Goal: Transaction & Acquisition: Download file/media

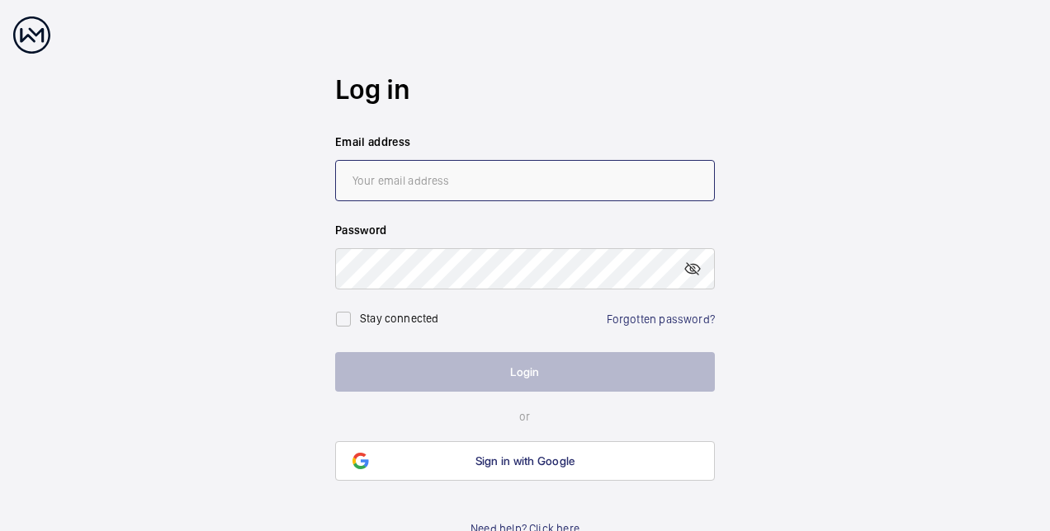
type input "[EMAIL_ADDRESS][DOMAIN_NAME]"
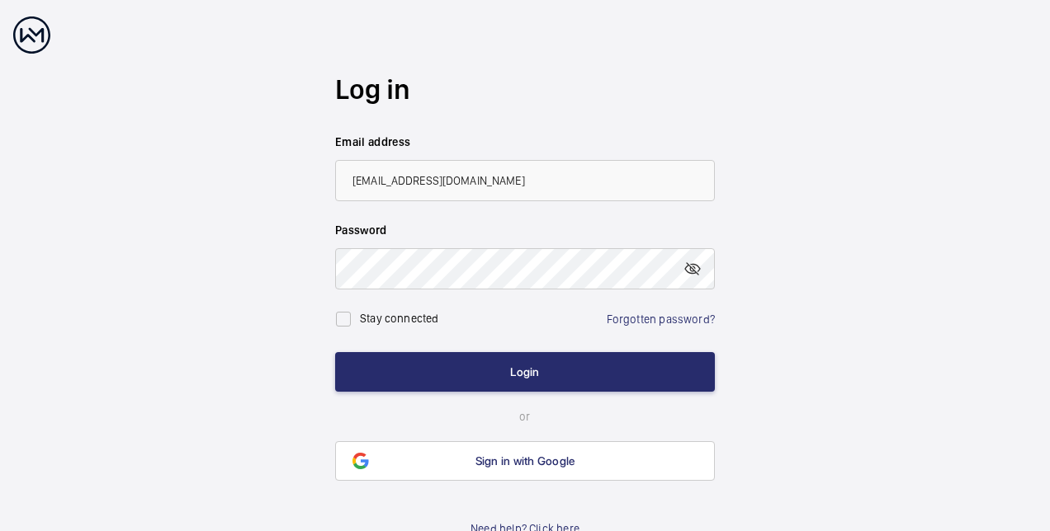
click at [808, 343] on wm-front-auth-container "Log in Email address [EMAIL_ADDRESS][DOMAIN_NAME] Password Stay connected Forgo…" at bounding box center [525, 277] width 1050 height 554
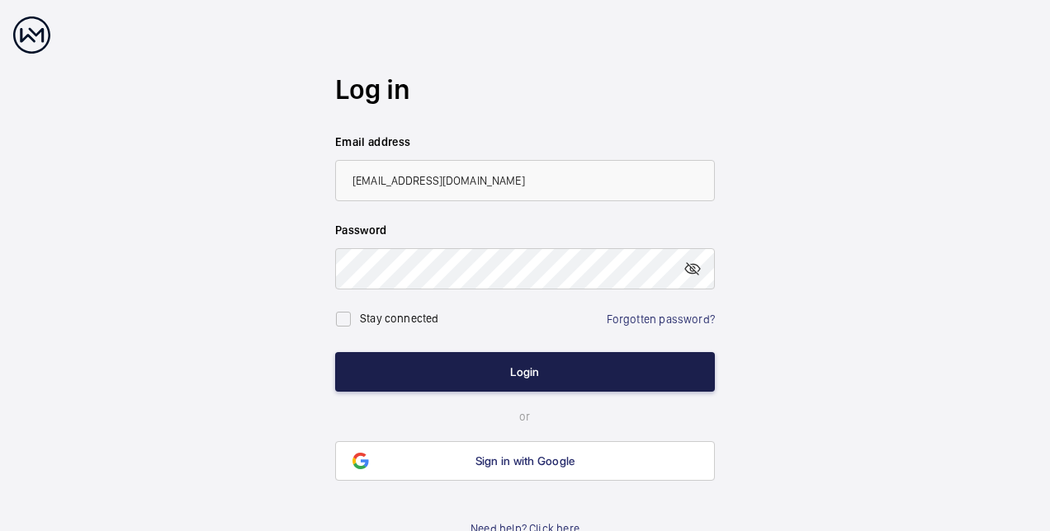
click at [585, 380] on button "Login" at bounding box center [525, 372] width 380 height 40
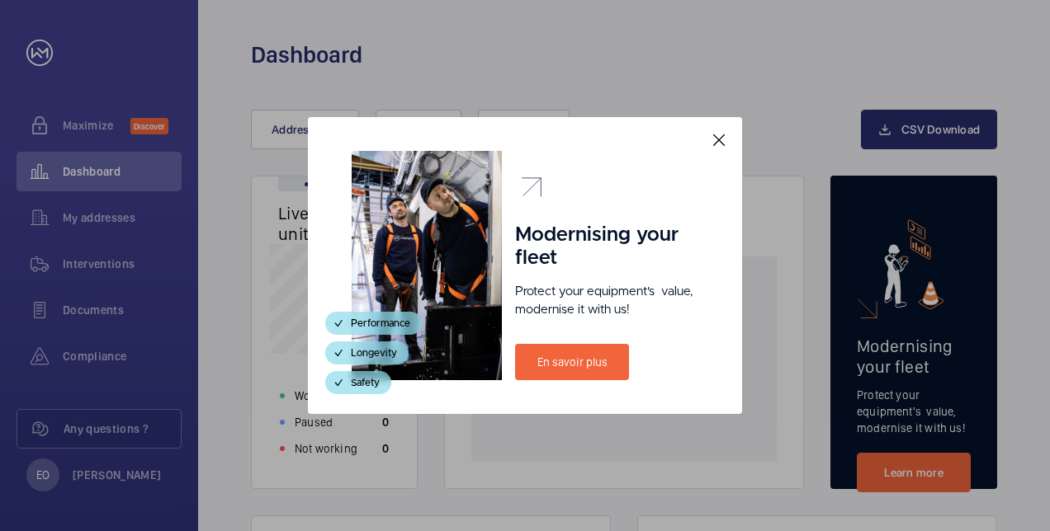
click at [714, 137] on mat-icon at bounding box center [719, 140] width 20 height 20
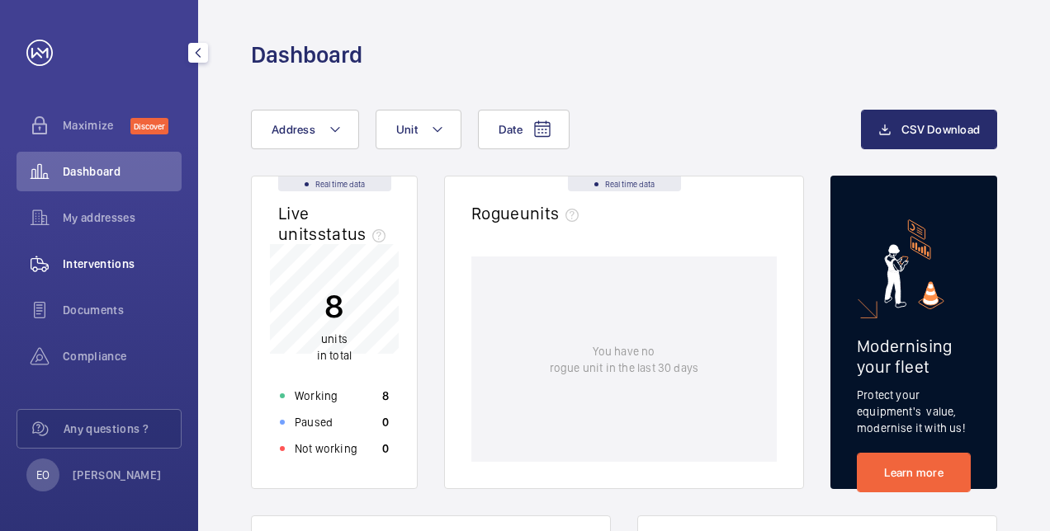
click at [109, 257] on span "Interventions" at bounding box center [122, 264] width 119 height 17
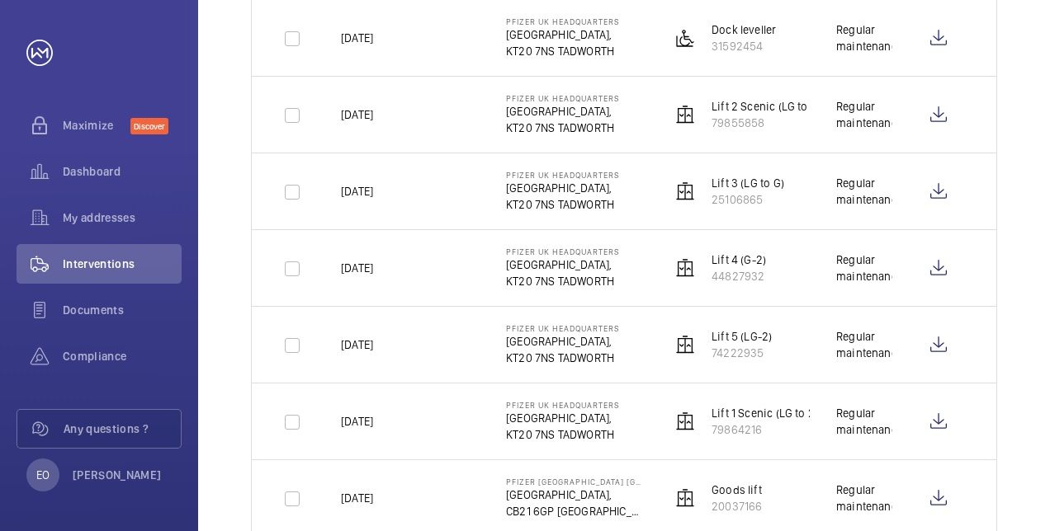
scroll to position [363, 0]
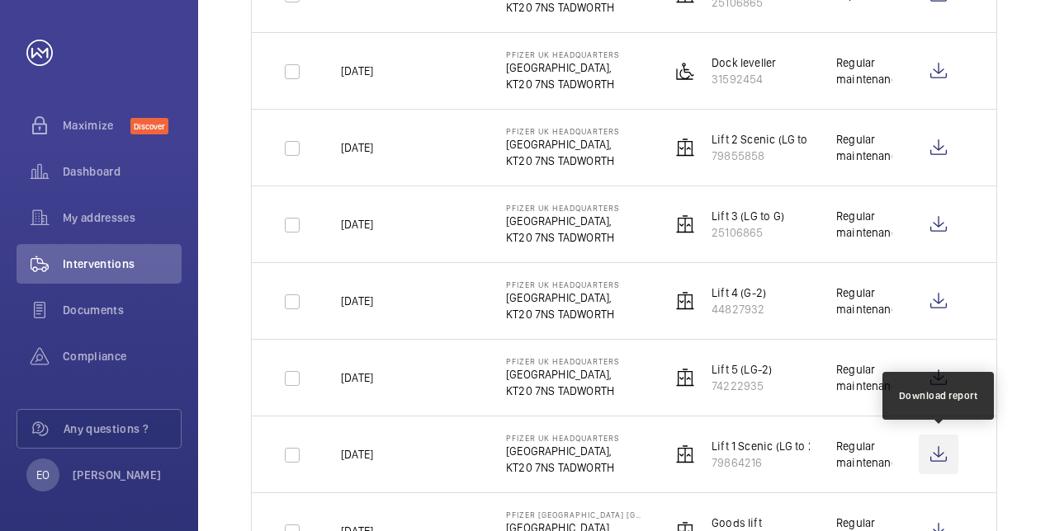
click at [941, 451] on wm-front-icon-button at bounding box center [938, 455] width 40 height 40
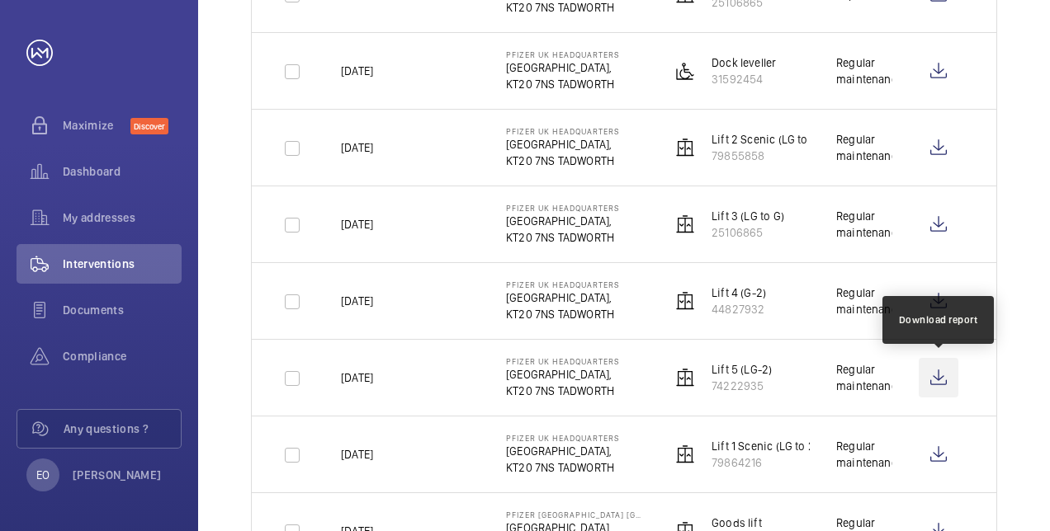
click at [948, 382] on wm-front-icon-button at bounding box center [938, 378] width 40 height 40
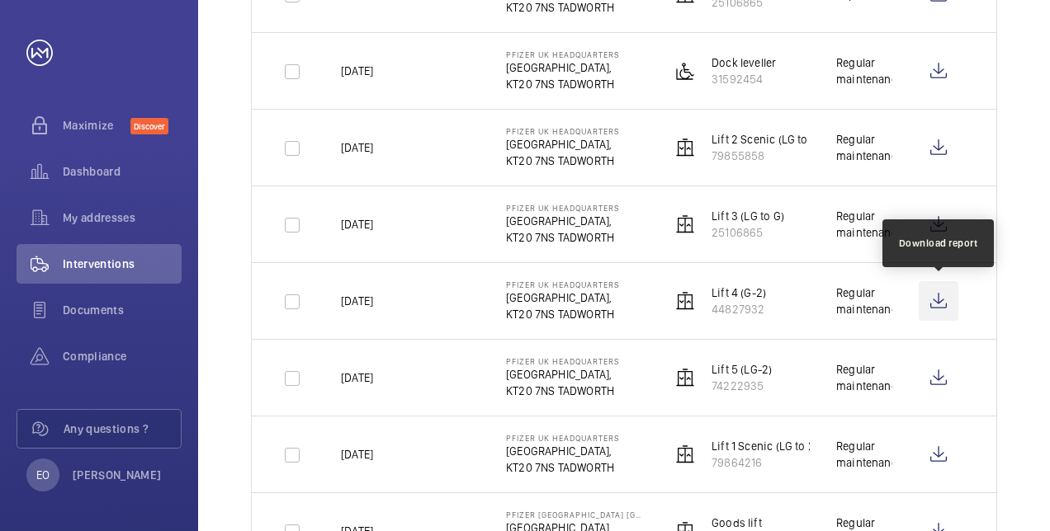
click at [928, 306] on wm-front-icon-button at bounding box center [938, 301] width 40 height 40
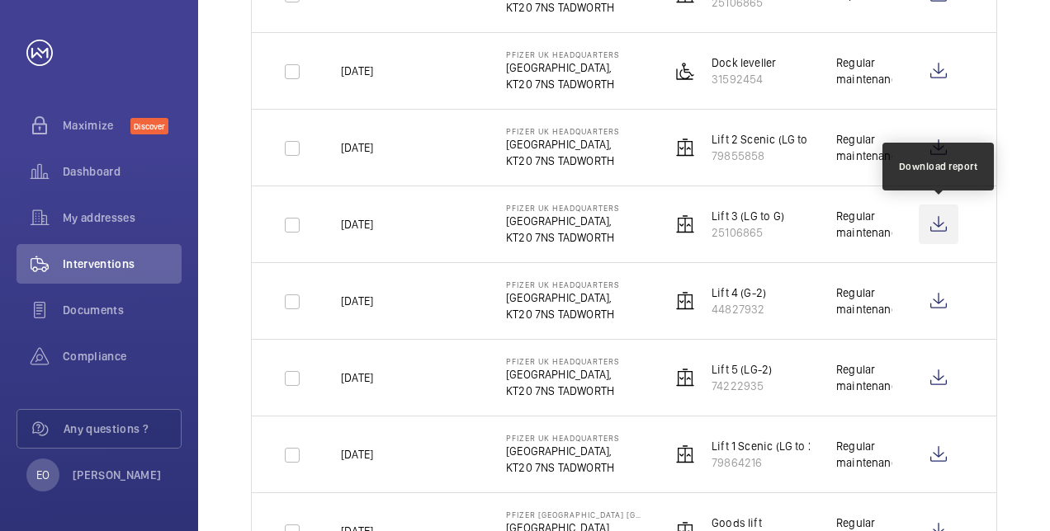
click at [946, 223] on wm-front-icon-button at bounding box center [938, 225] width 40 height 40
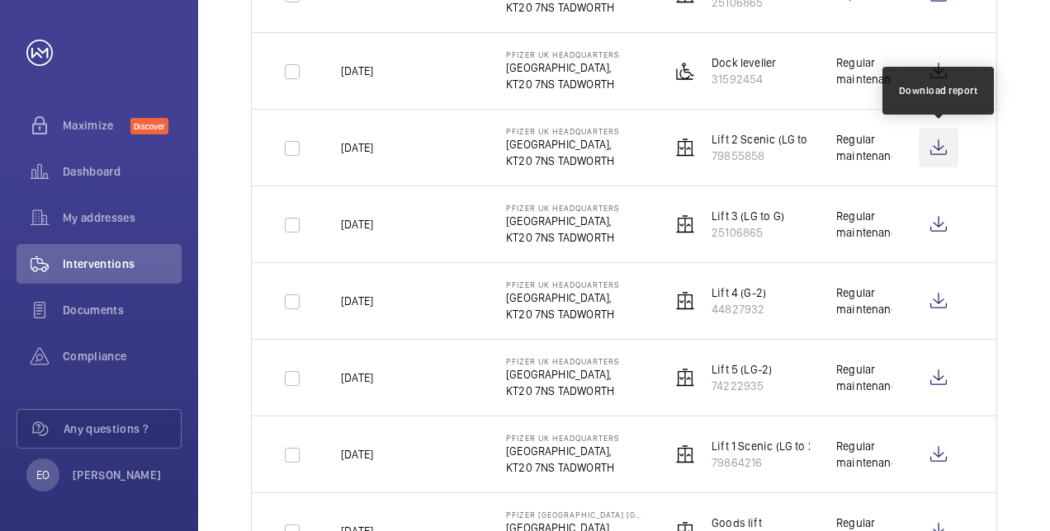
click at [926, 147] on wm-front-icon-button at bounding box center [938, 148] width 40 height 40
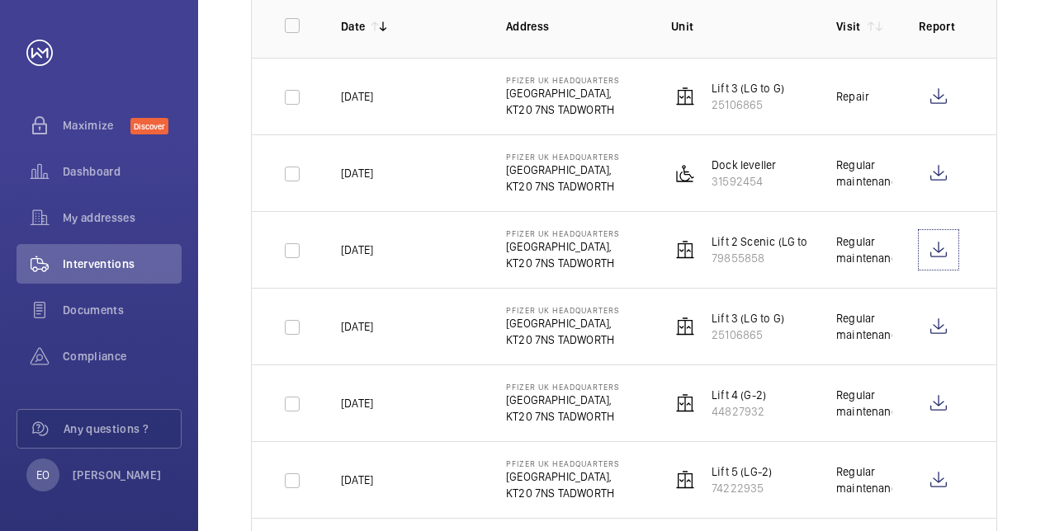
scroll to position [264, 0]
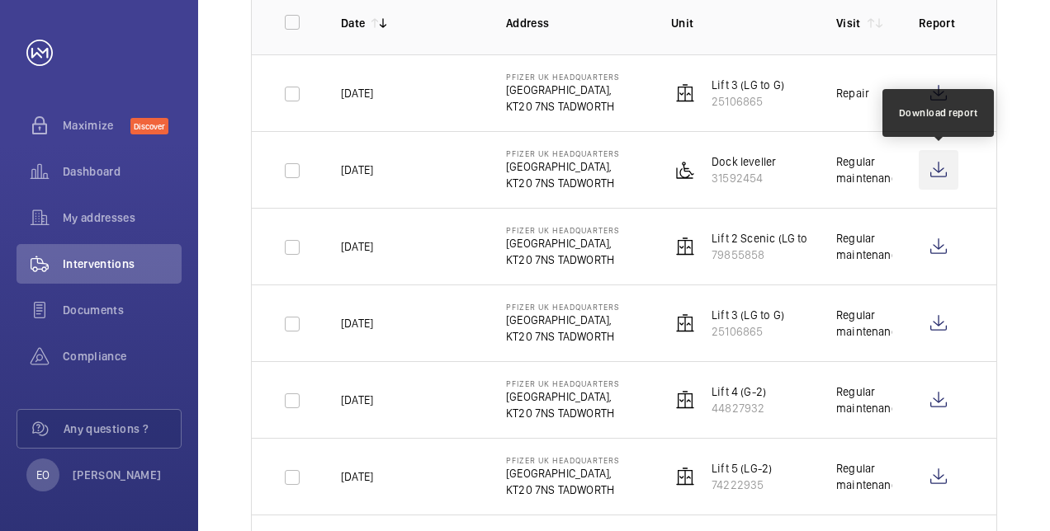
click at [942, 168] on wm-front-icon-button at bounding box center [938, 170] width 40 height 40
